Goal: Transaction & Acquisition: Register for event/course

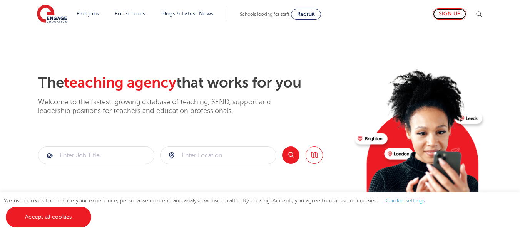
click at [461, 12] on link "Sign up" at bounding box center [449, 13] width 34 height 11
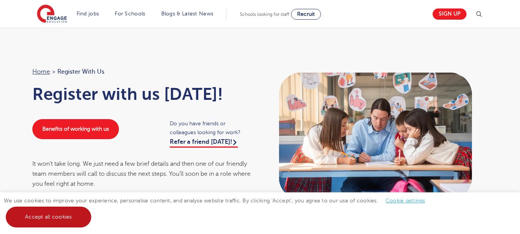
click at [66, 217] on link "Accept all cookies" at bounding box center [48, 216] width 85 height 21
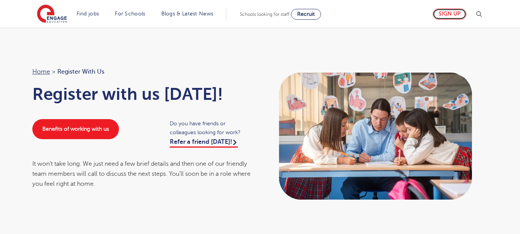
click at [459, 11] on link "Sign up" at bounding box center [449, 13] width 34 height 11
